Goal: Find specific page/section: Find specific page/section

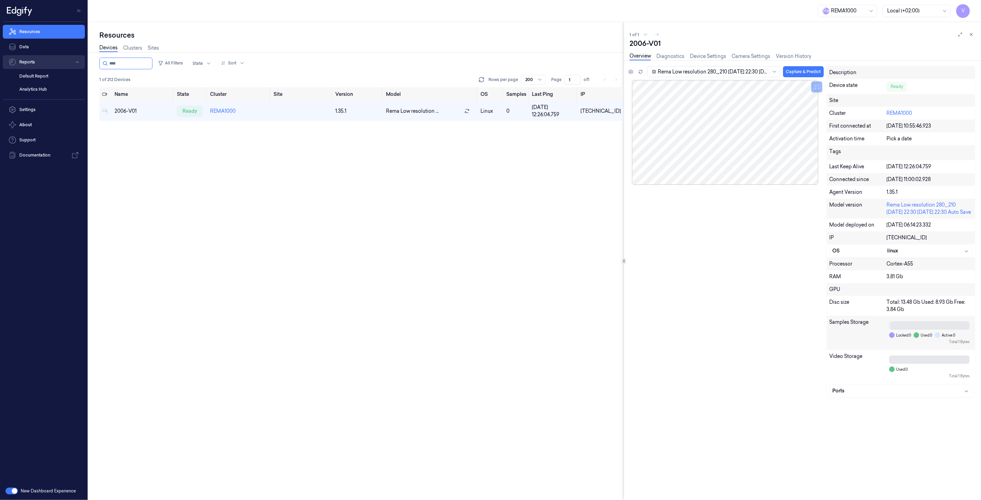
drag, startPoint x: 133, startPoint y: 63, endPoint x: 70, endPoint y: 66, distance: 62.9
click at [70, 66] on div "V Resources Data Reports Default Report Analytics Hub Settings About Support Do…" at bounding box center [490, 250] width 981 height 500
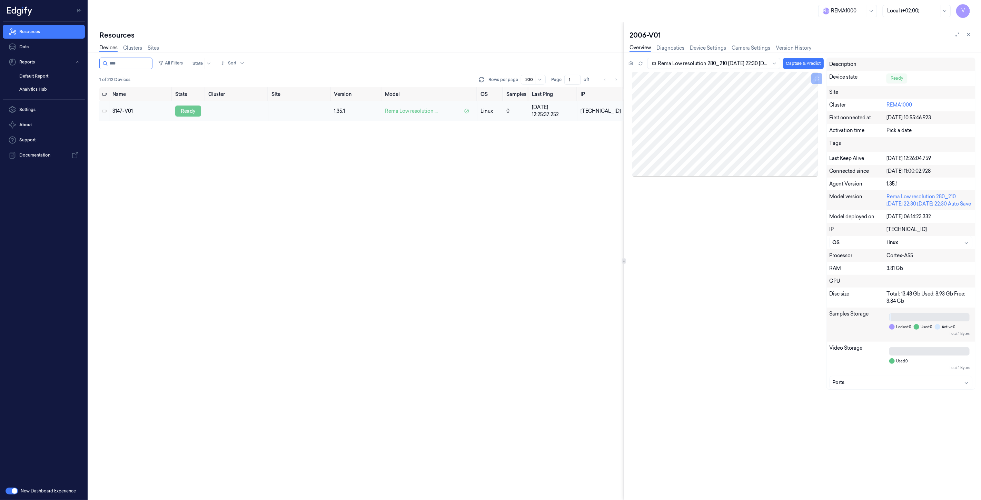
click at [190, 110] on div "ready" at bounding box center [188, 111] width 26 height 11
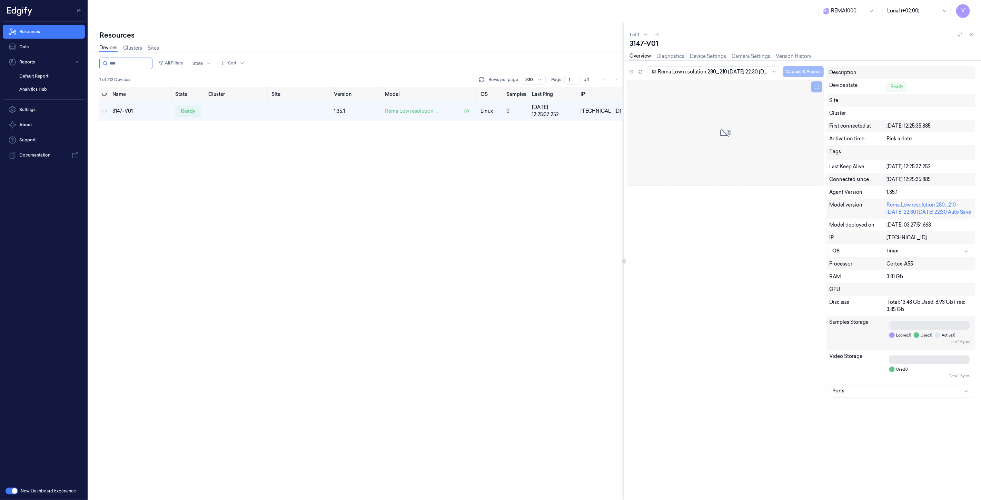
click at [629, 71] on div "Rema Low resolution 280_210 [DATE] 22:30 [DATE] 22:30 Auto Save Capture & Predi…" at bounding box center [725, 73] width 197 height 14
click at [640, 71] on icon at bounding box center [640, 71] width 5 height 5
click at [188, 152] on div "Name State Cluster Site Version Model OS Samples Last Ping IP 3147-V01 ready 1.…" at bounding box center [361, 293] width 524 height 413
click at [125, 153] on div "Name State Cluster Site Version Model OS Samples Last Ping IP 3147-V01 ready 1.…" at bounding box center [361, 293] width 524 height 413
click at [143, 65] on input "string" at bounding box center [129, 63] width 41 height 11
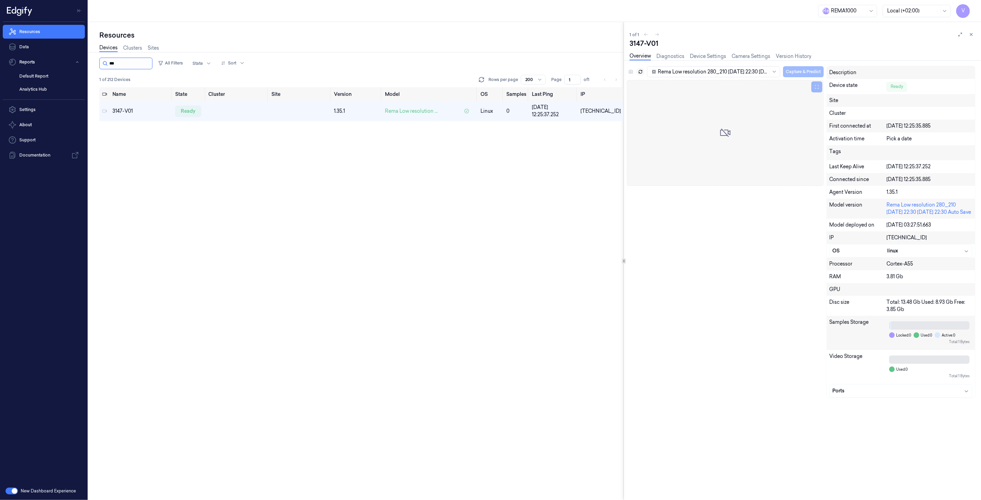
type input "****"
click at [188, 111] on div "ready" at bounding box center [188, 111] width 26 height 11
click at [183, 111] on div "ready" at bounding box center [188, 111] width 26 height 11
click at [972, 34] on icon at bounding box center [971, 34] width 2 height 2
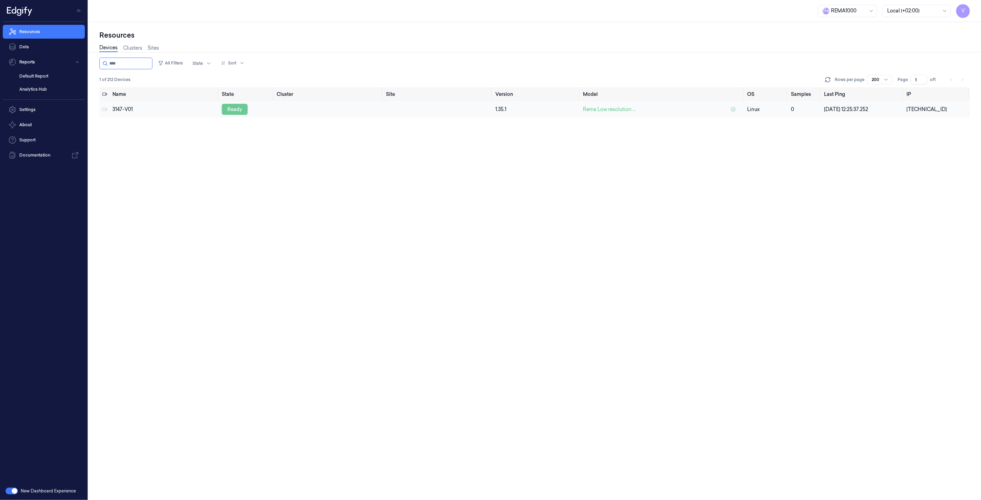
click at [237, 107] on div "ready" at bounding box center [235, 109] width 26 height 11
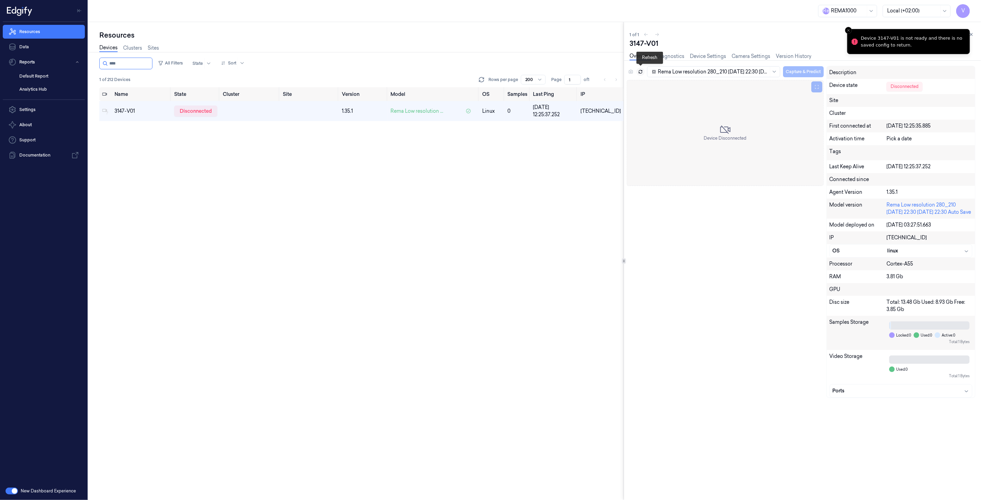
click at [639, 71] on icon at bounding box center [640, 71] width 5 height 5
click at [641, 71] on icon at bounding box center [640, 71] width 5 height 5
click at [970, 33] on icon at bounding box center [971, 34] width 5 height 5
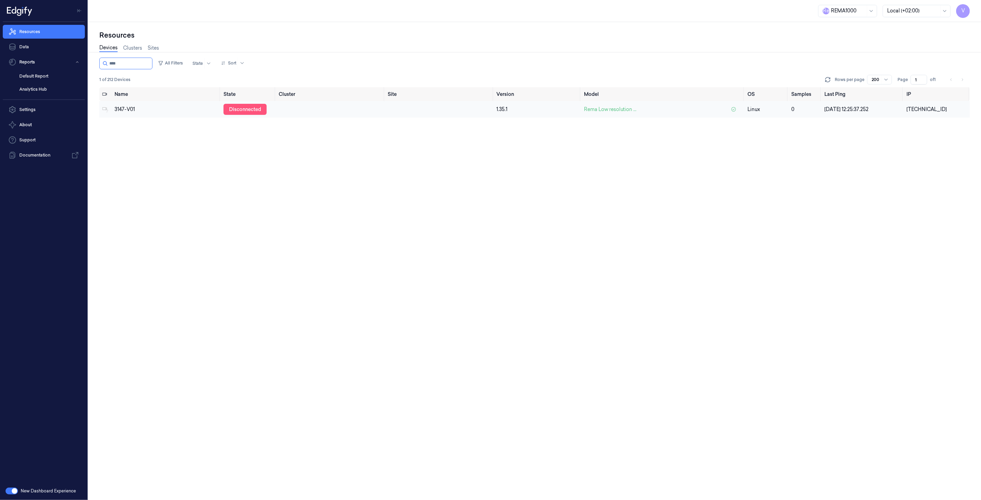
click at [250, 109] on div "disconnected" at bounding box center [244, 109] width 43 height 11
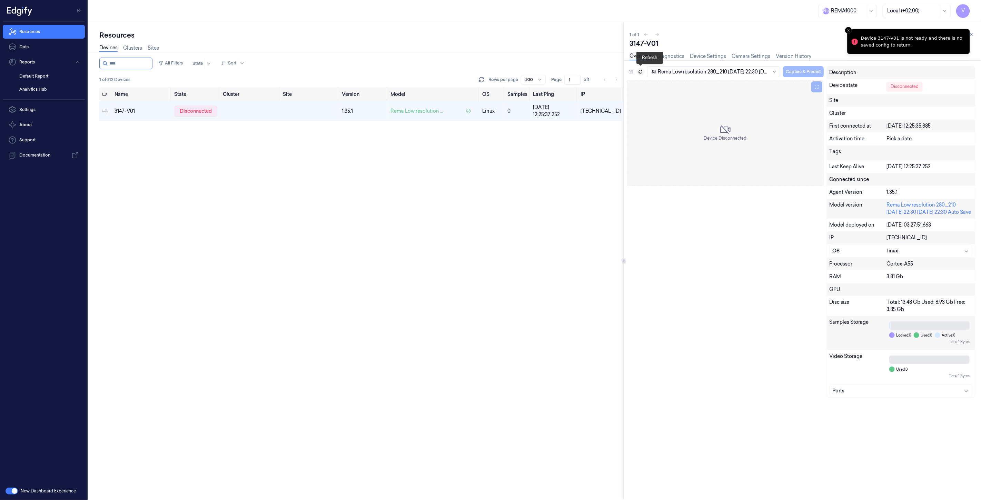
click at [640, 70] on icon at bounding box center [640, 71] width 5 height 5
click at [153, 248] on div "Name State Cluster Site Version Model OS Samples Last Ping IP 3147-V01 disconne…" at bounding box center [361, 293] width 524 height 413
click at [207, 110] on div "disconnected" at bounding box center [195, 111] width 43 height 11
click at [642, 70] on icon at bounding box center [640, 70] width 3 height 1
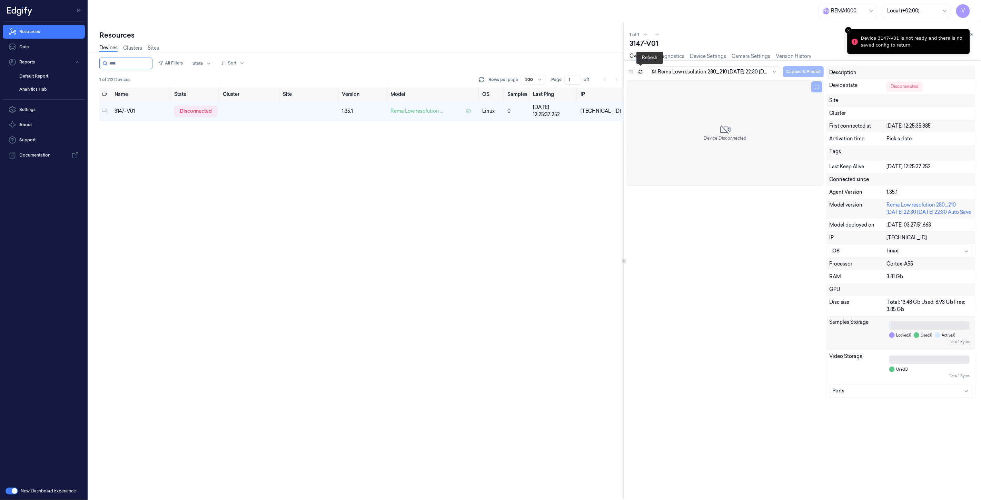
click at [640, 70] on icon at bounding box center [640, 71] width 5 height 5
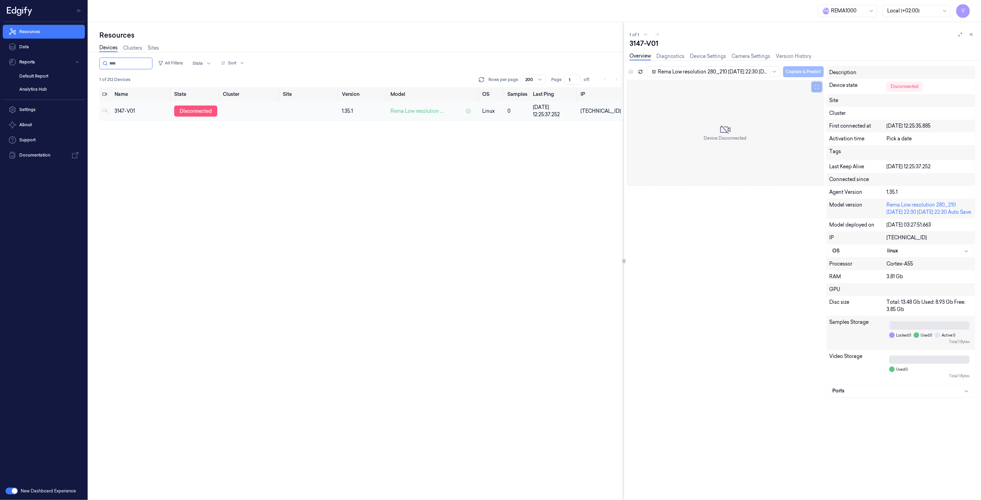
click at [203, 109] on div "disconnected" at bounding box center [195, 111] width 43 height 11
click at [642, 70] on icon at bounding box center [640, 70] width 3 height 1
click at [973, 35] on icon at bounding box center [971, 34] width 5 height 5
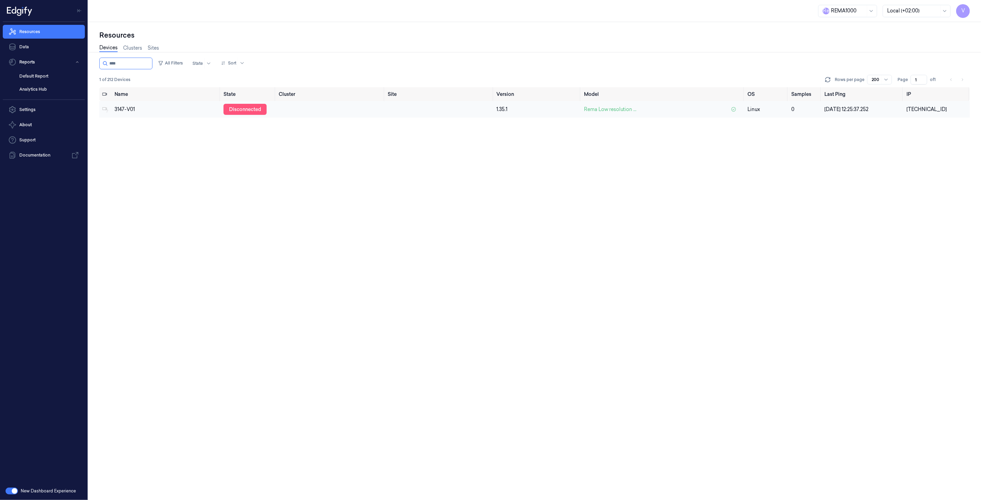
click at [248, 109] on div "disconnected" at bounding box center [244, 109] width 43 height 11
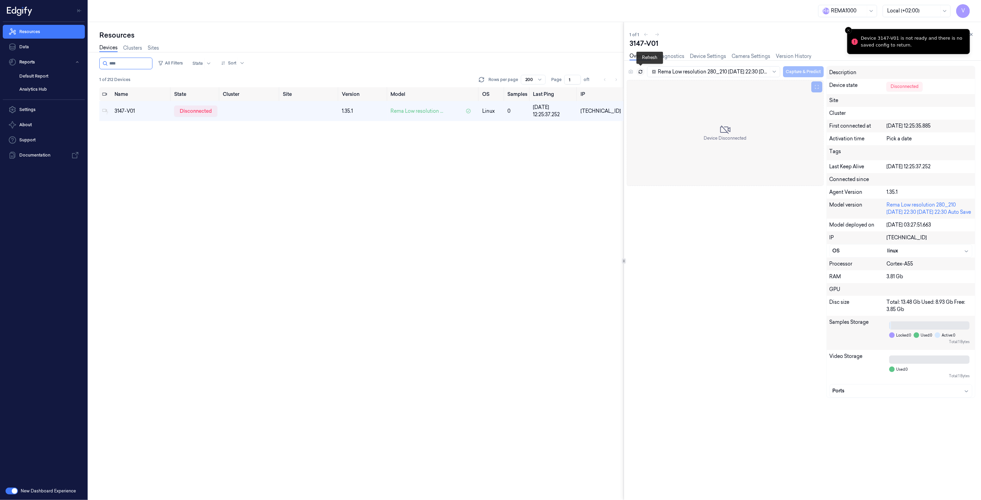
click at [642, 72] on icon at bounding box center [640, 72] width 3 height 1
click at [640, 70] on icon at bounding box center [640, 71] width 5 height 5
click at [640, 72] on icon at bounding box center [640, 71] width 5 height 5
click at [642, 72] on icon at bounding box center [640, 72] width 3 height 1
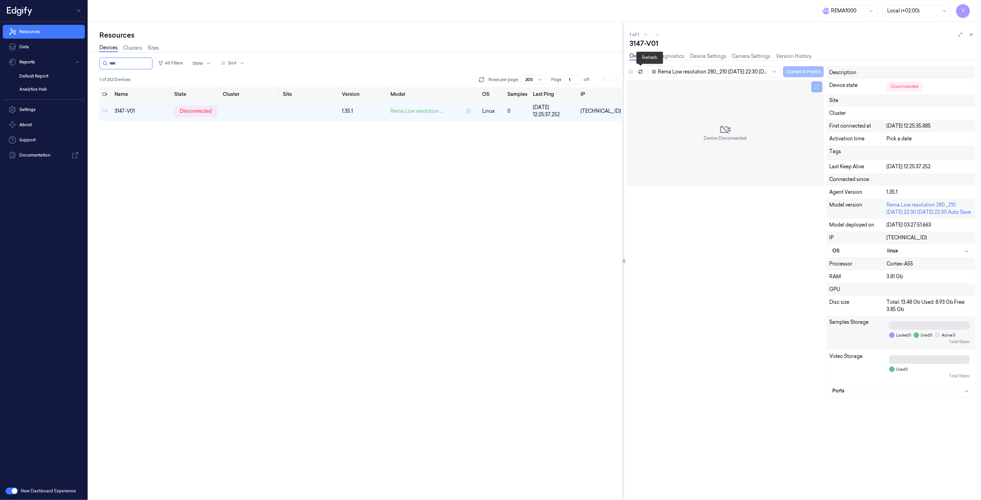
click at [641, 71] on icon at bounding box center [640, 71] width 5 height 5
click at [973, 33] on icon at bounding box center [971, 34] width 5 height 5
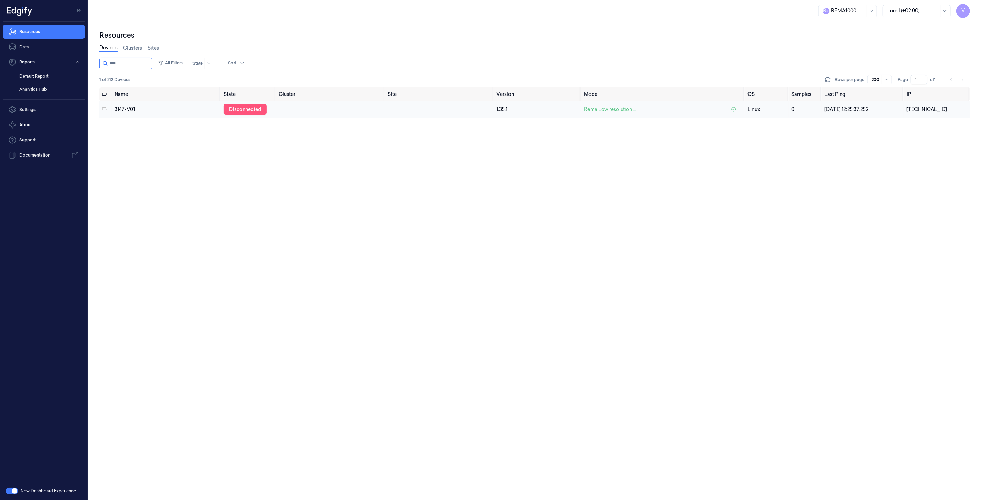
click at [231, 110] on div "disconnected" at bounding box center [244, 109] width 43 height 11
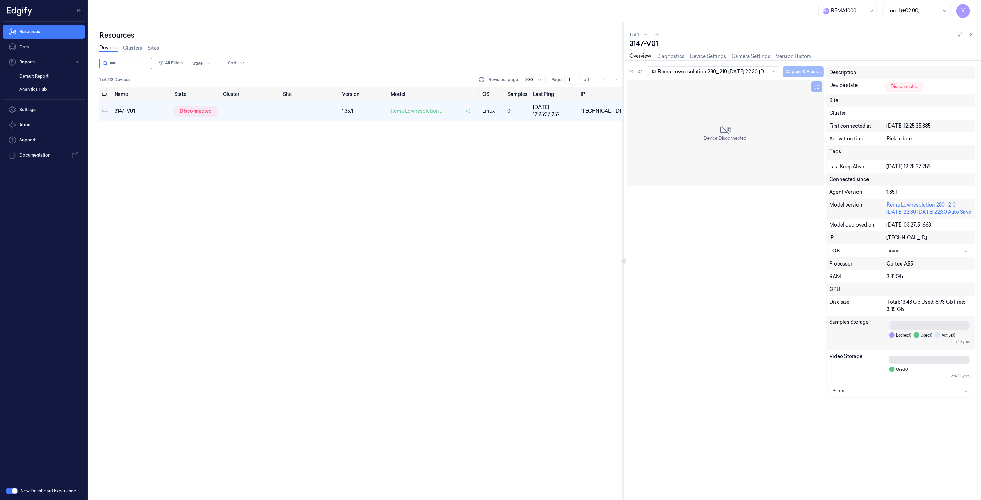
click at [153, 163] on div "Name State Cluster Site Version Model OS Samples Last Ping IP 3147-V01 disconne…" at bounding box center [361, 293] width 524 height 413
click at [198, 111] on div "disconnected" at bounding box center [195, 111] width 43 height 11
click at [971, 34] on icon at bounding box center [971, 34] width 5 height 5
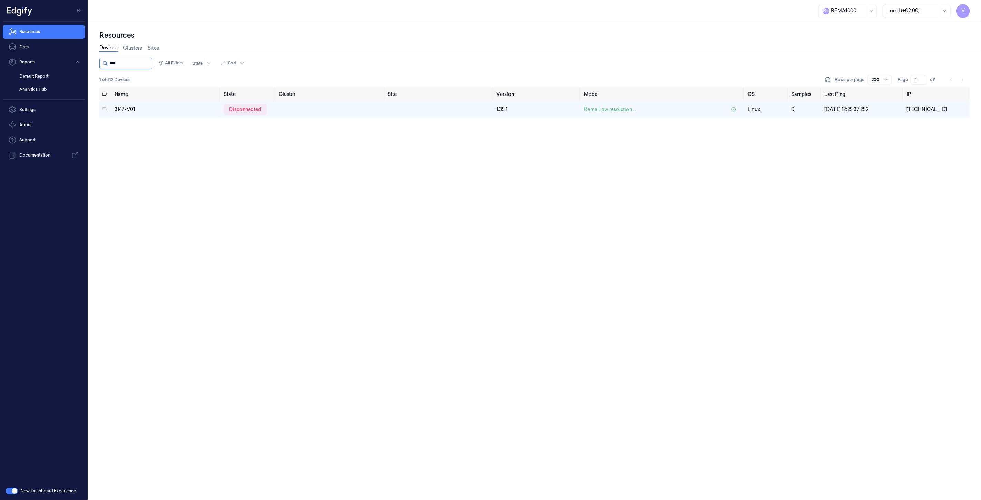
click at [130, 63] on input "string" at bounding box center [129, 63] width 41 height 11
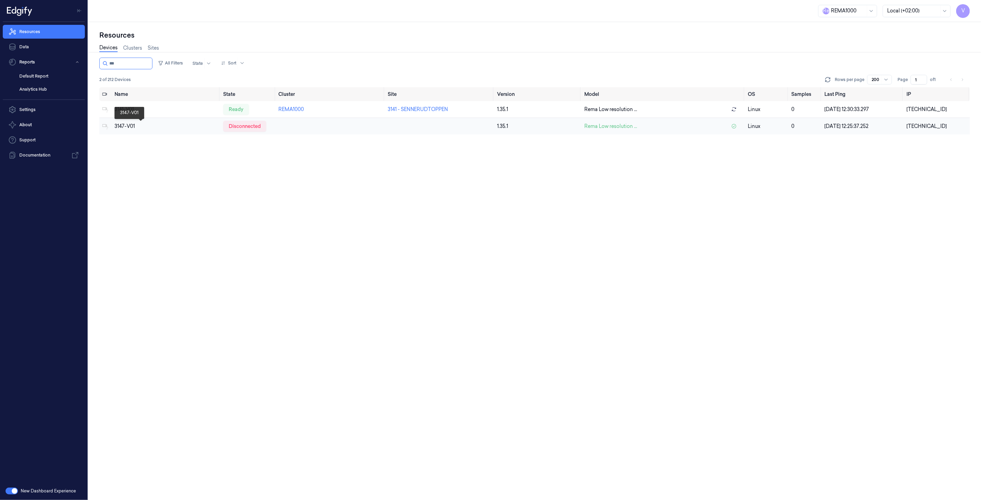
type input "***"
click at [142, 127] on div "3147-V01" at bounding box center [166, 126] width 103 height 7
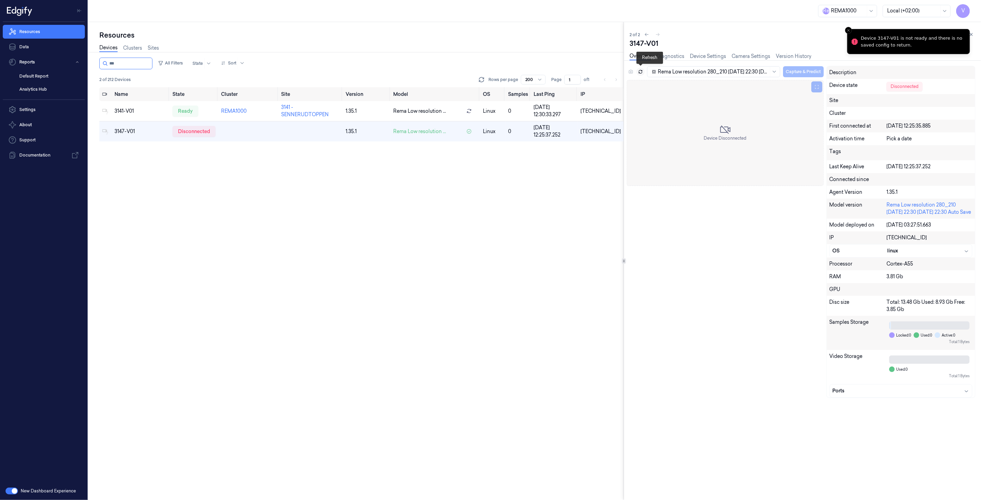
click at [640, 70] on icon at bounding box center [640, 70] width 3 height 1
click at [640, 71] on icon at bounding box center [640, 71] width 5 height 5
click at [298, 39] on div "Resources" at bounding box center [361, 35] width 524 height 10
click at [970, 33] on icon at bounding box center [971, 34] width 5 height 5
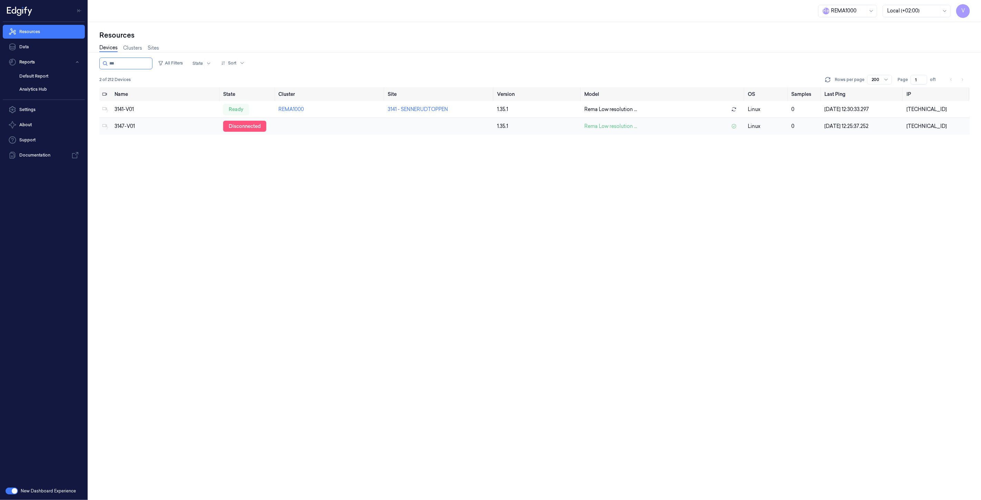
click at [242, 128] on div "disconnected" at bounding box center [244, 126] width 43 height 11
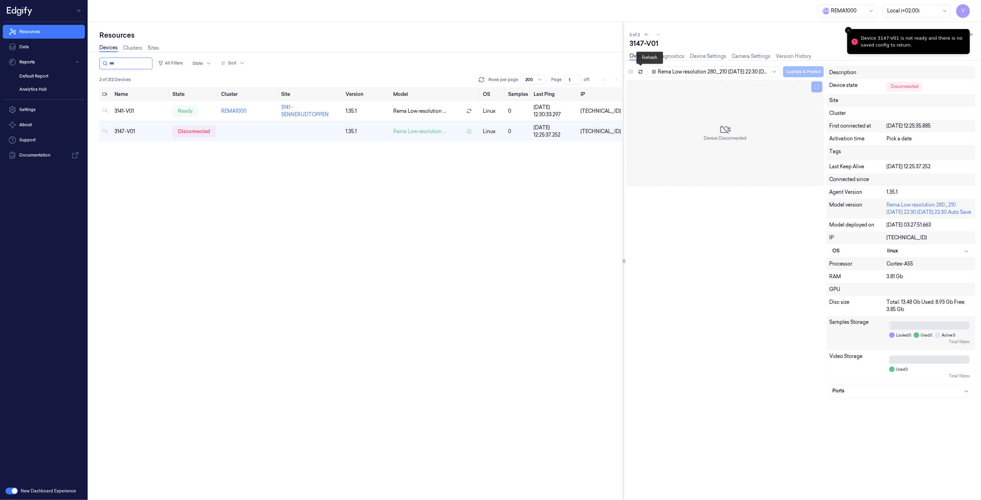
click at [640, 70] on icon at bounding box center [640, 71] width 5 height 5
click at [971, 33] on icon at bounding box center [971, 34] width 2 height 2
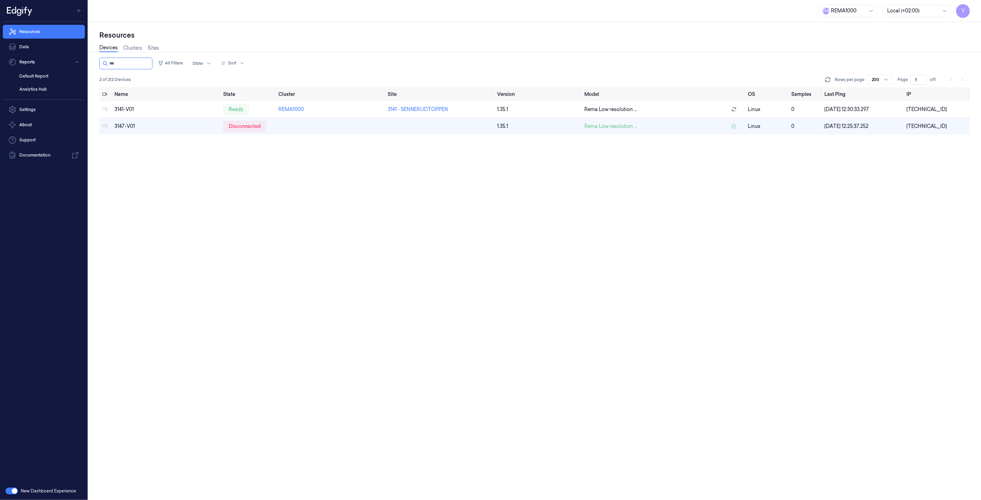
click at [293, 193] on div "Name State Cluster Site Version Model OS Samples Last Ping IP 3141-V01 ready RE…" at bounding box center [534, 293] width 871 height 413
click at [159, 143] on div "Name State Cluster Site Version Model OS Samples Last Ping IP 3141-V01 ready RE…" at bounding box center [534, 293] width 871 height 413
click at [236, 126] on div "disconnected" at bounding box center [244, 126] width 43 height 11
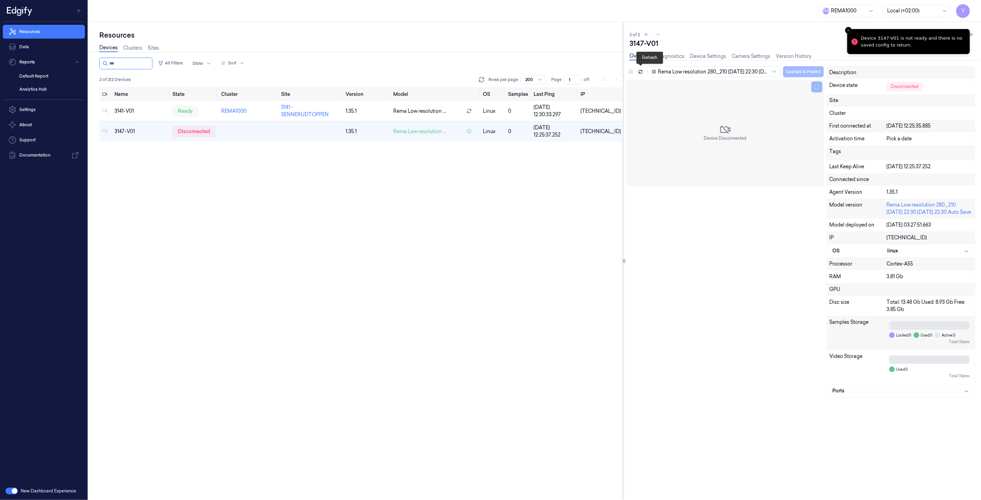
click at [640, 70] on icon at bounding box center [640, 71] width 5 height 5
click at [640, 71] on icon at bounding box center [640, 71] width 5 height 5
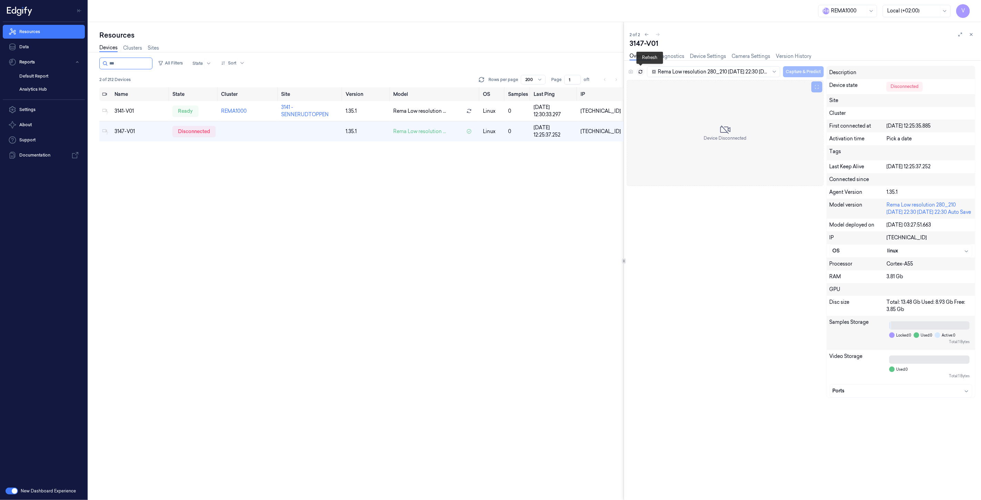
click at [640, 71] on icon at bounding box center [640, 71] width 5 height 5
click at [195, 132] on div "ready" at bounding box center [189, 131] width 26 height 11
click at [641, 68] on button at bounding box center [640, 72] width 8 height 8
click at [632, 72] on icon at bounding box center [630, 71] width 5 height 5
